Goal: Task Accomplishment & Management: Manage account settings

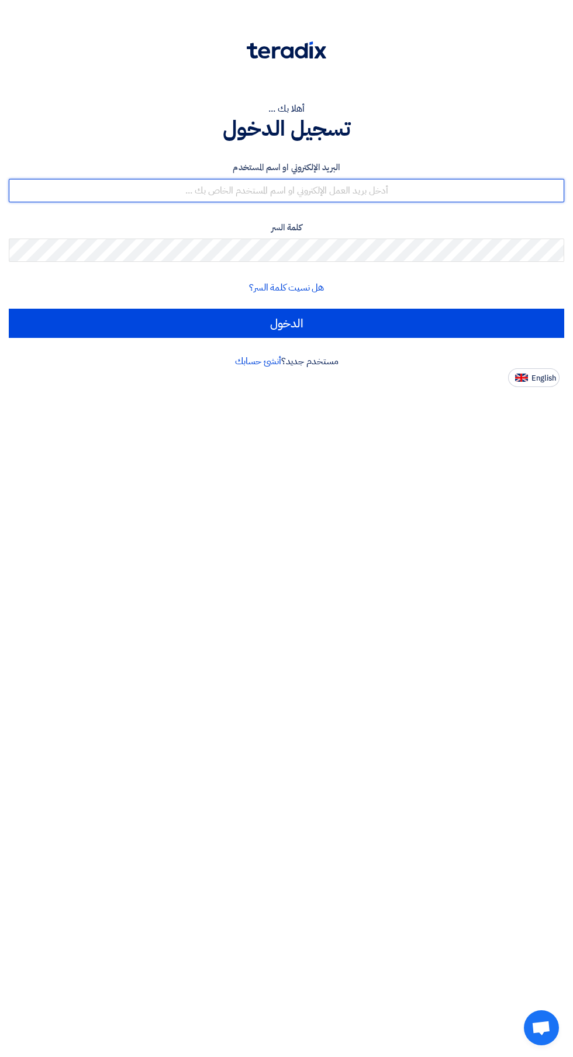
click at [425, 195] on input "text" at bounding box center [286, 190] width 555 height 23
type input "[EMAIL_ADDRESS][DOMAIN_NAME]"
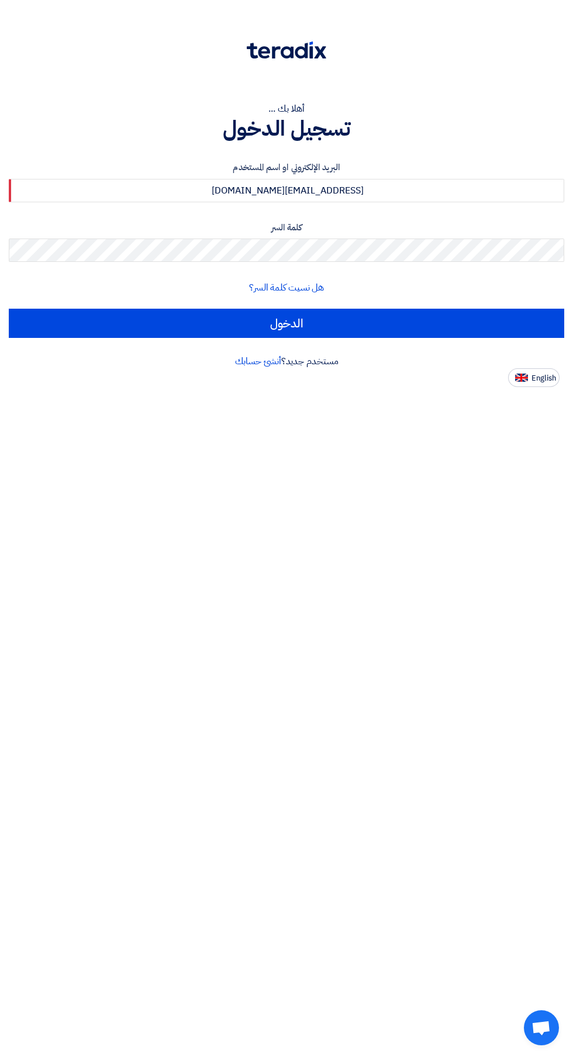
click at [9, 309] on input "الدخول" at bounding box center [286, 323] width 555 height 29
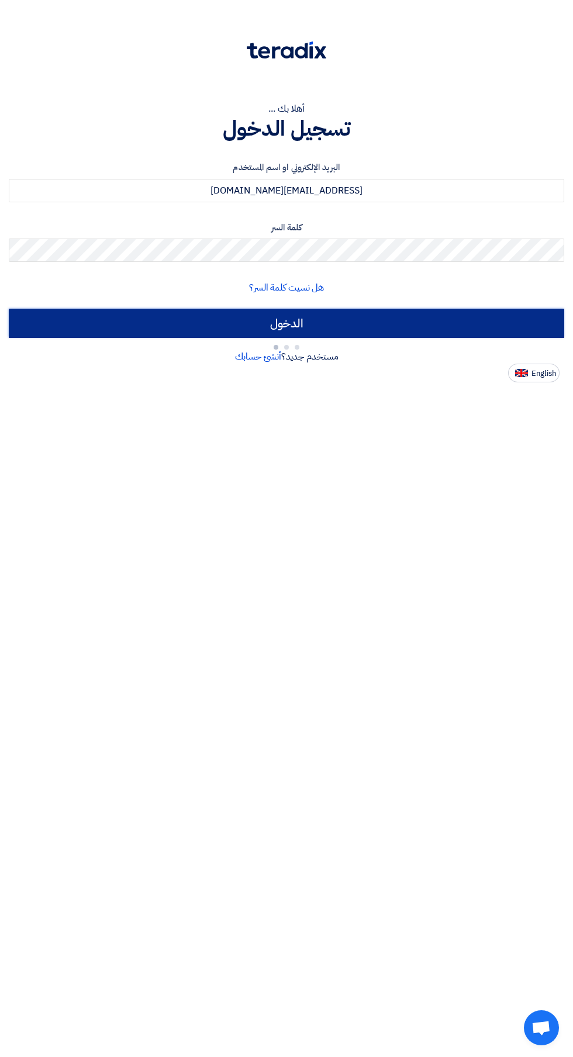
click at [404, 327] on input "الدخول" at bounding box center [286, 323] width 555 height 29
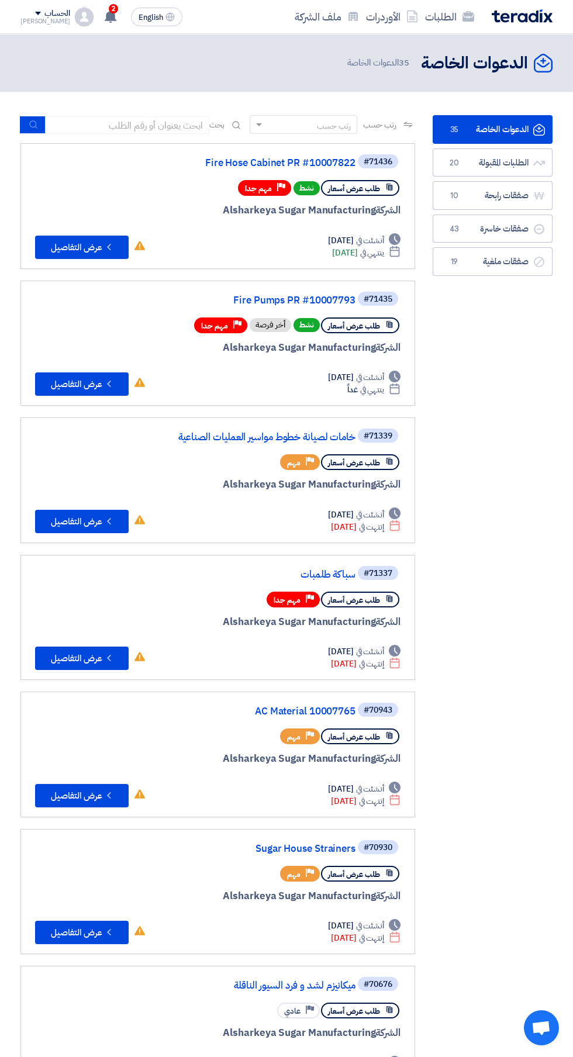
scroll to position [0, -2]
